Goal: Task Accomplishment & Management: Manage account settings

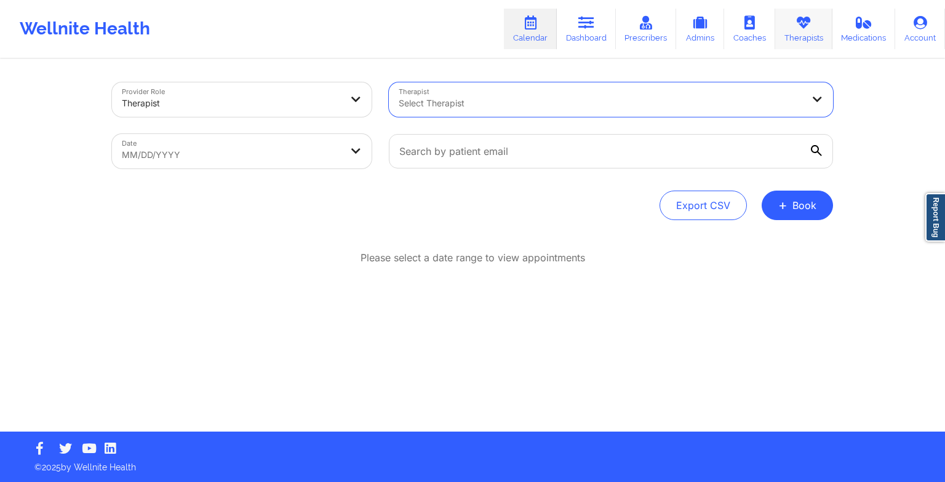
click at [800, 44] on link "Therapists" at bounding box center [803, 29] width 57 height 41
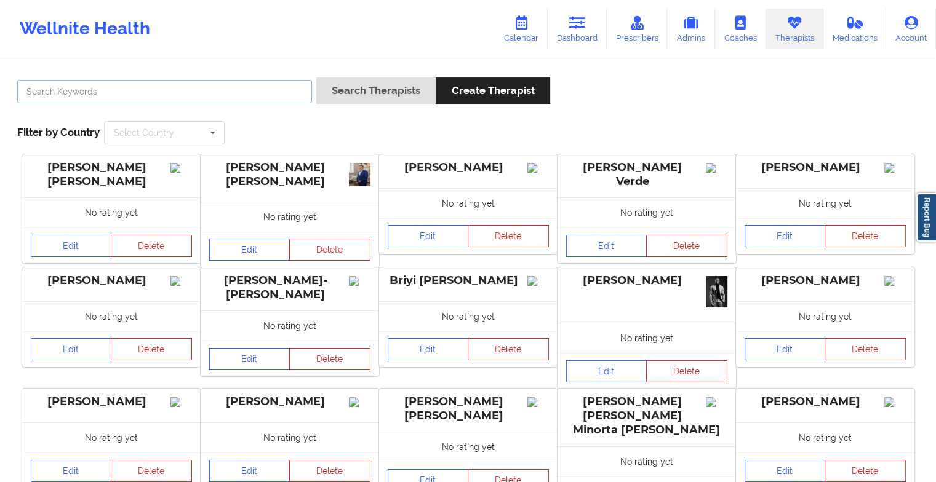
click at [242, 98] on input "text" at bounding box center [164, 91] width 295 height 23
type input "[PERSON_NAME]"
click at [316, 77] on button "Search Therapists" at bounding box center [375, 90] width 119 height 26
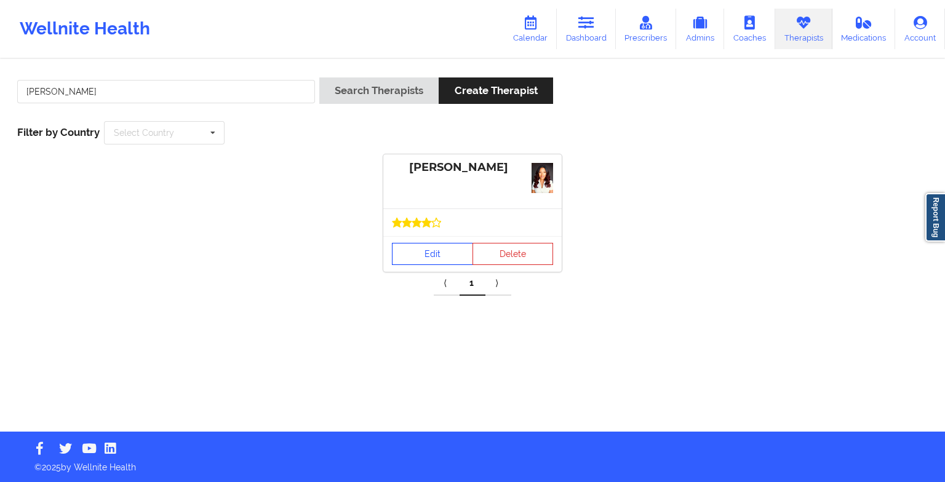
click at [426, 248] on link "Edit" at bounding box center [432, 254] width 81 height 22
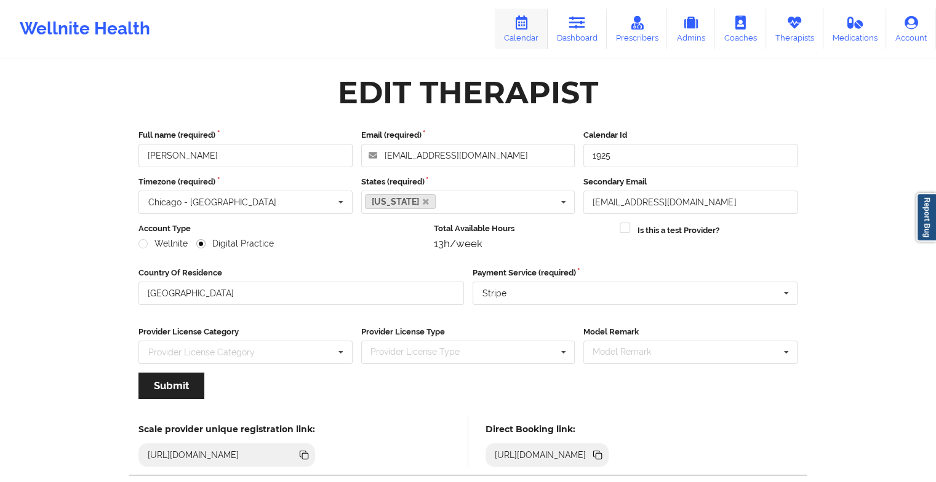
click at [537, 22] on link "Calendar" at bounding box center [521, 29] width 53 height 41
